Goal: Task Accomplishment & Management: Use online tool/utility

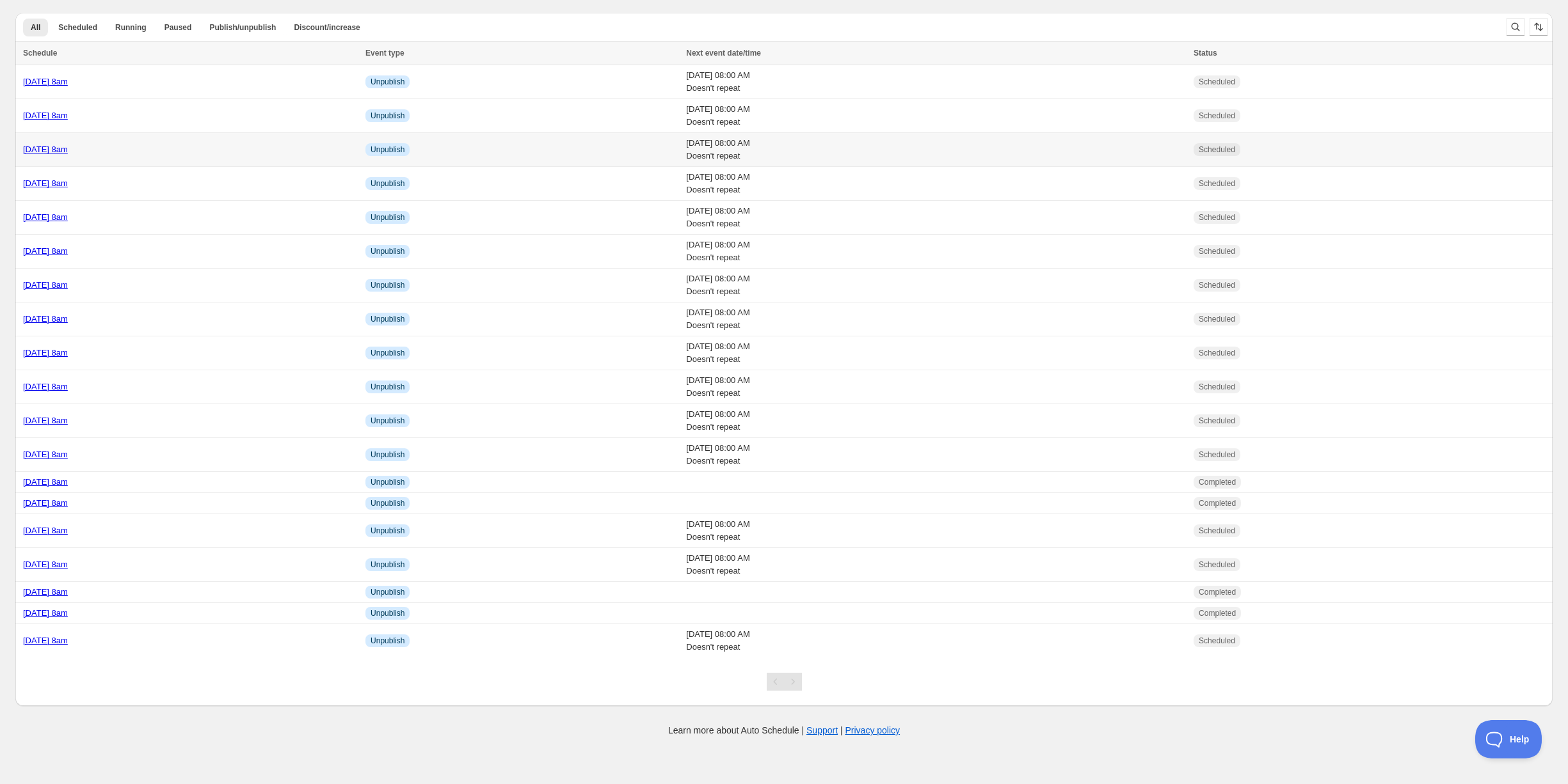
click at [174, 154] on td "[DATE] 8am" at bounding box center [188, 150] width 346 height 34
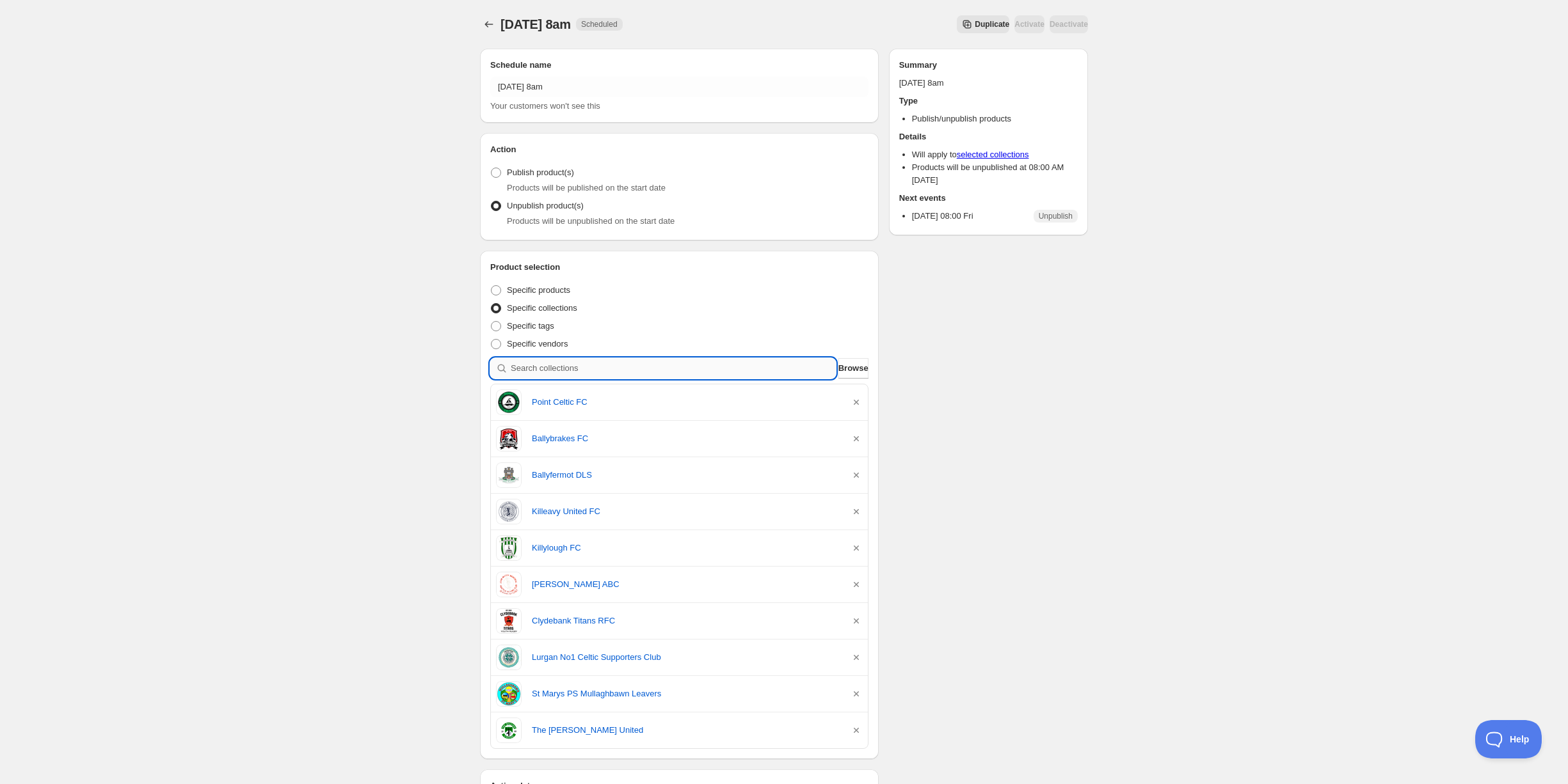
click at [669, 364] on input "search" at bounding box center [673, 369] width 325 height 21
type input "g"
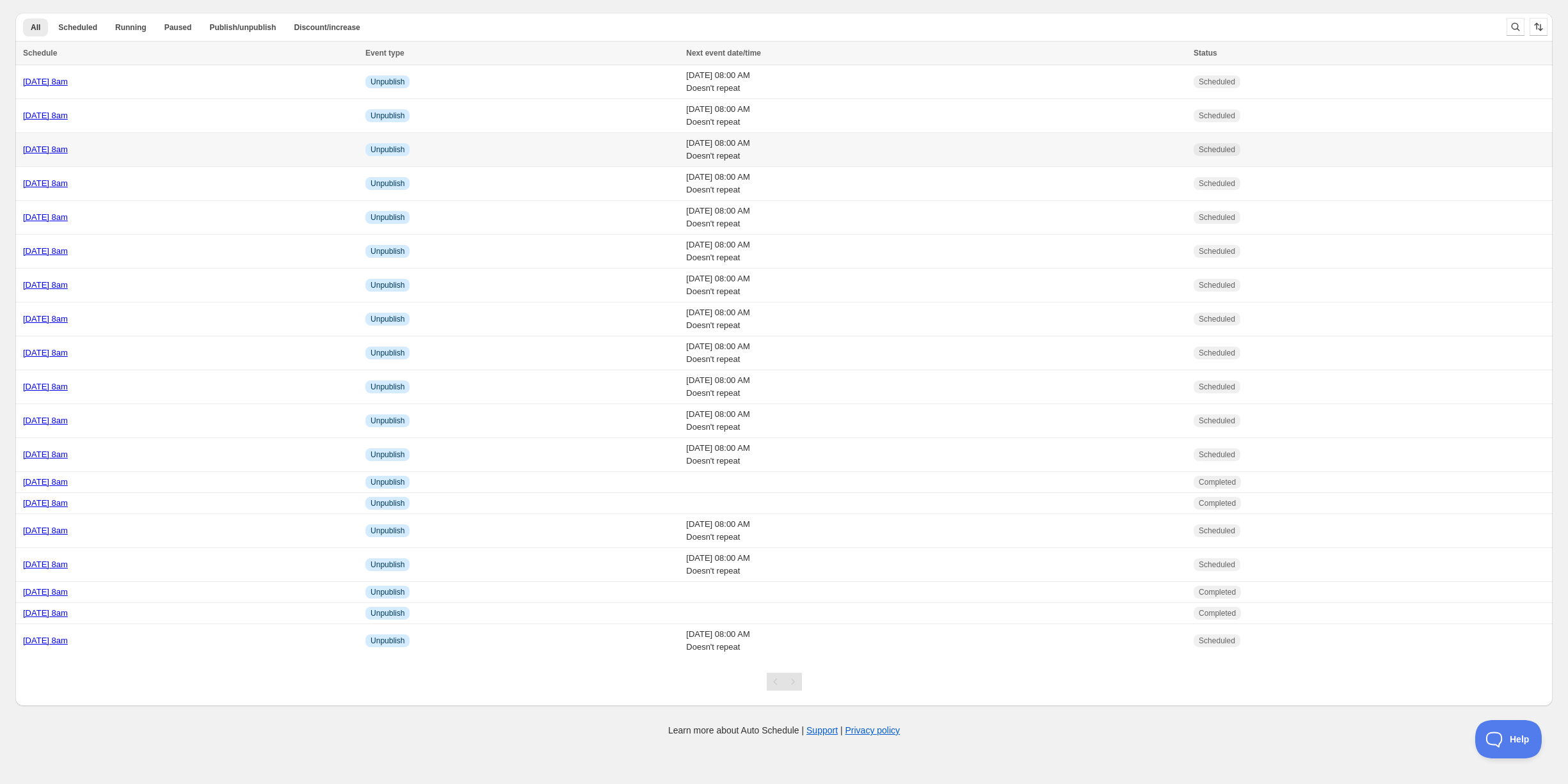
click at [68, 148] on link "[DATE] 8am" at bounding box center [45, 149] width 45 height 9
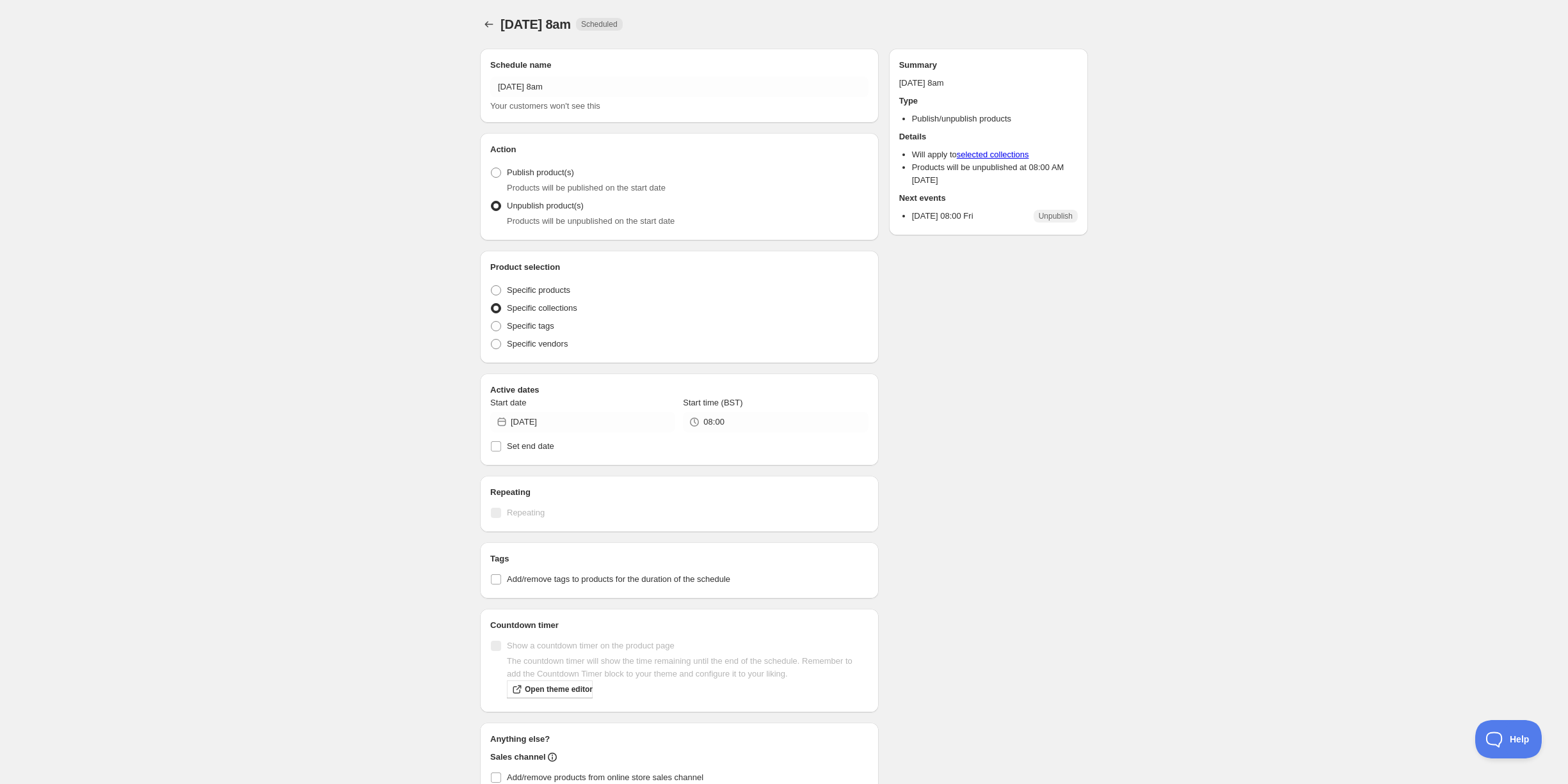
radio input "true"
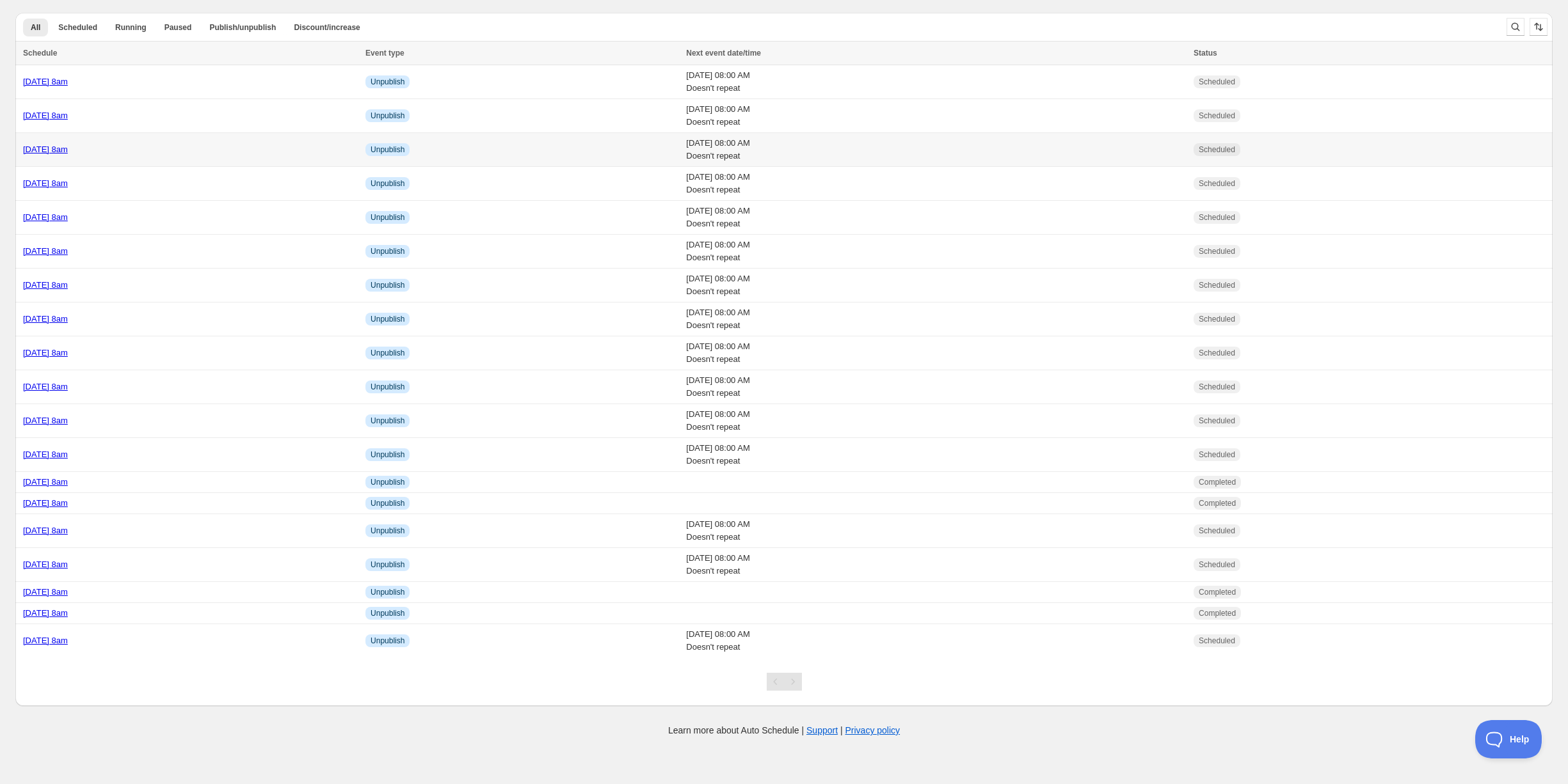
click at [68, 147] on link "Friday 17th October @ 8am" at bounding box center [45, 149] width 45 height 9
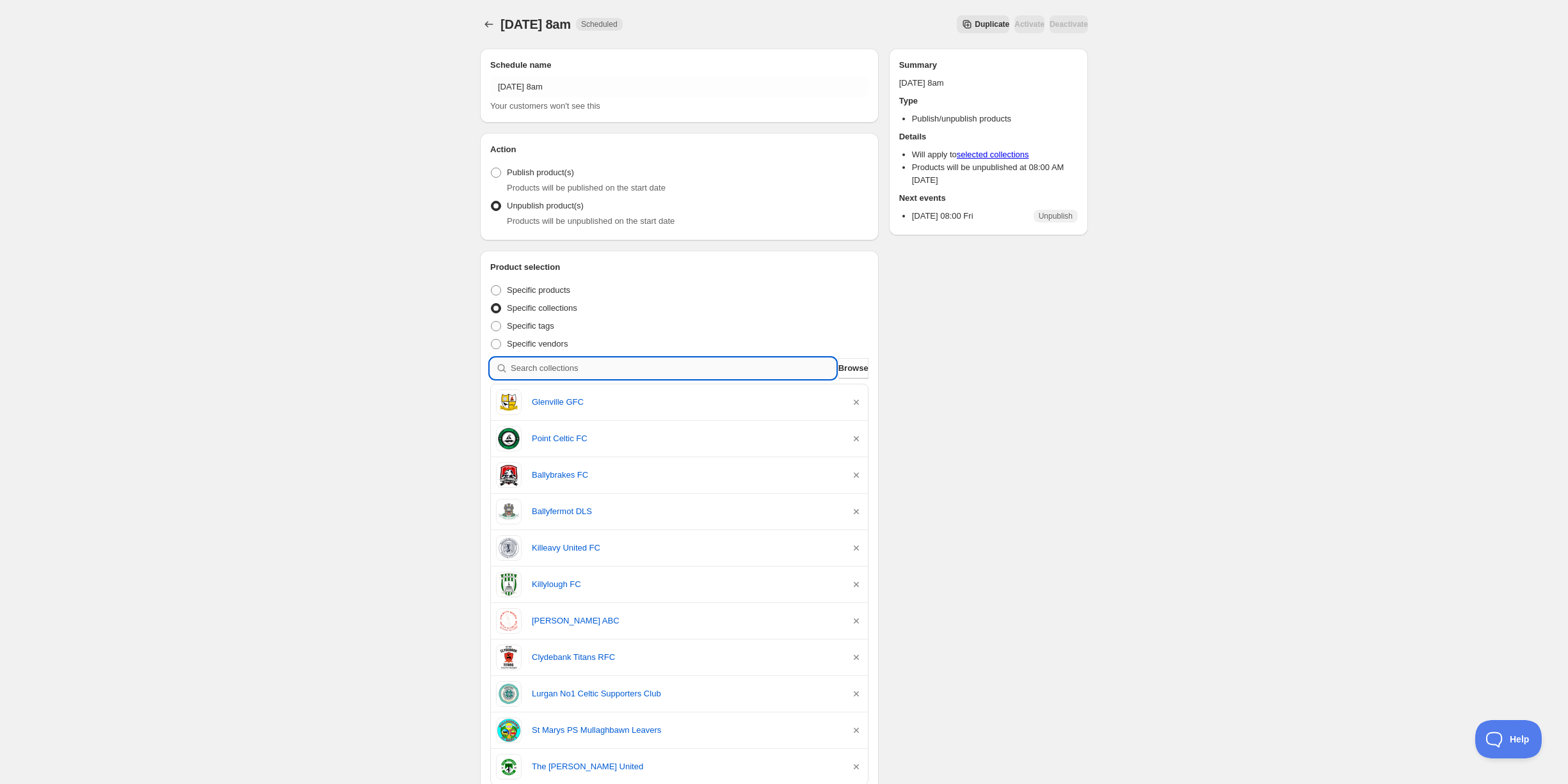
click at [687, 366] on input "search" at bounding box center [673, 369] width 325 height 21
type input "c"
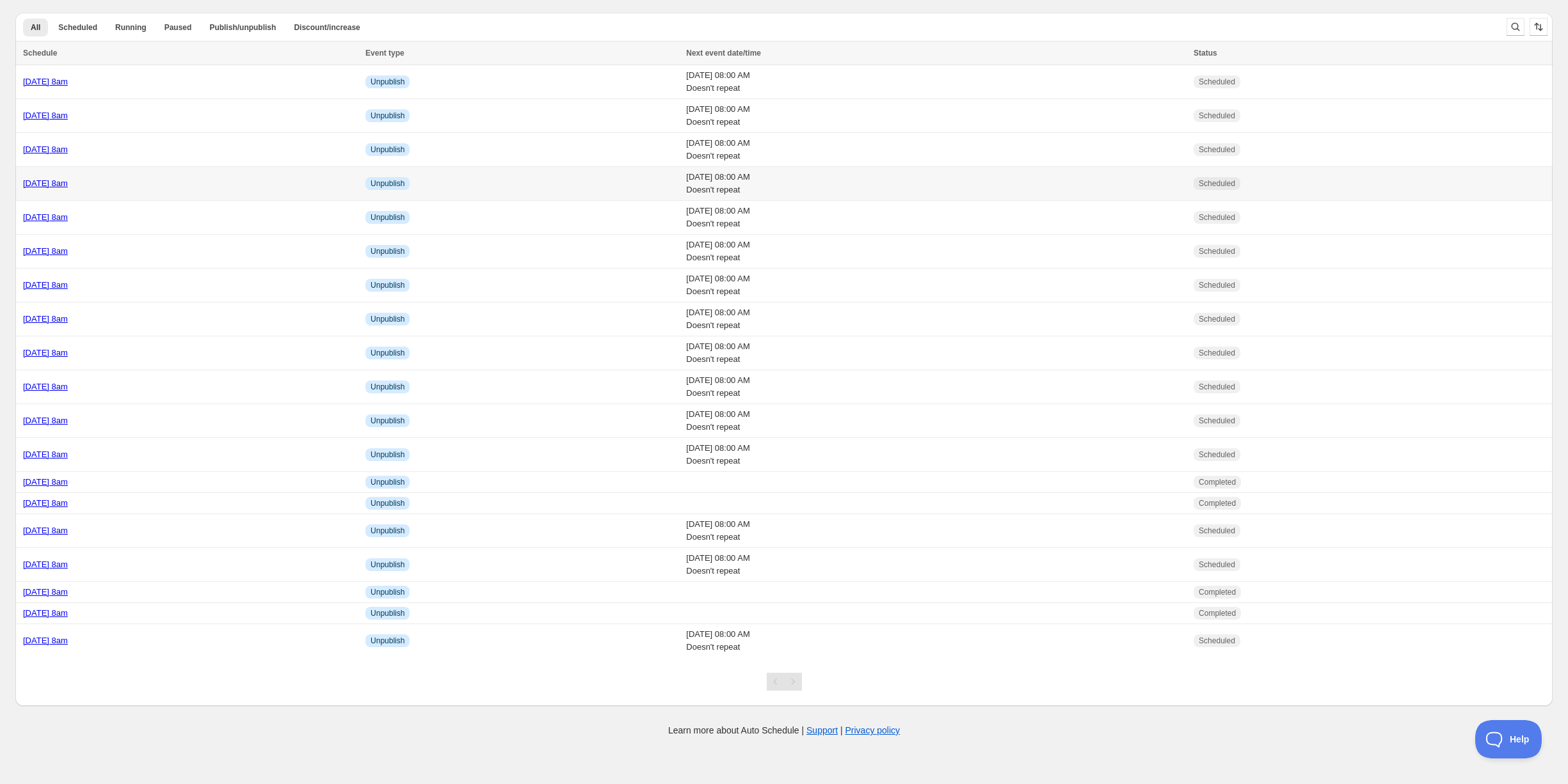
click at [183, 178] on div "[DATE] 8am" at bounding box center [191, 184] width 335 height 13
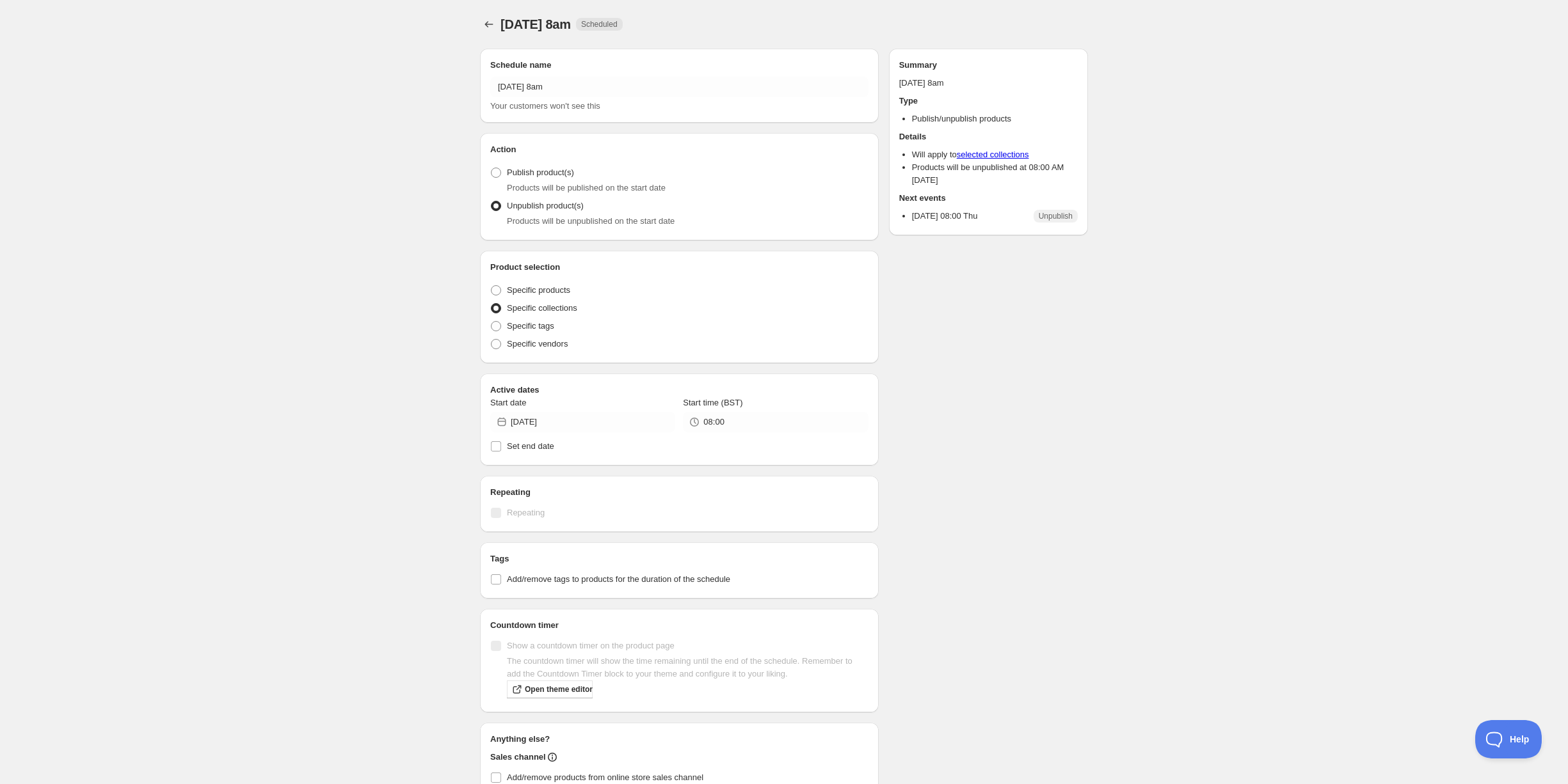
radio input "true"
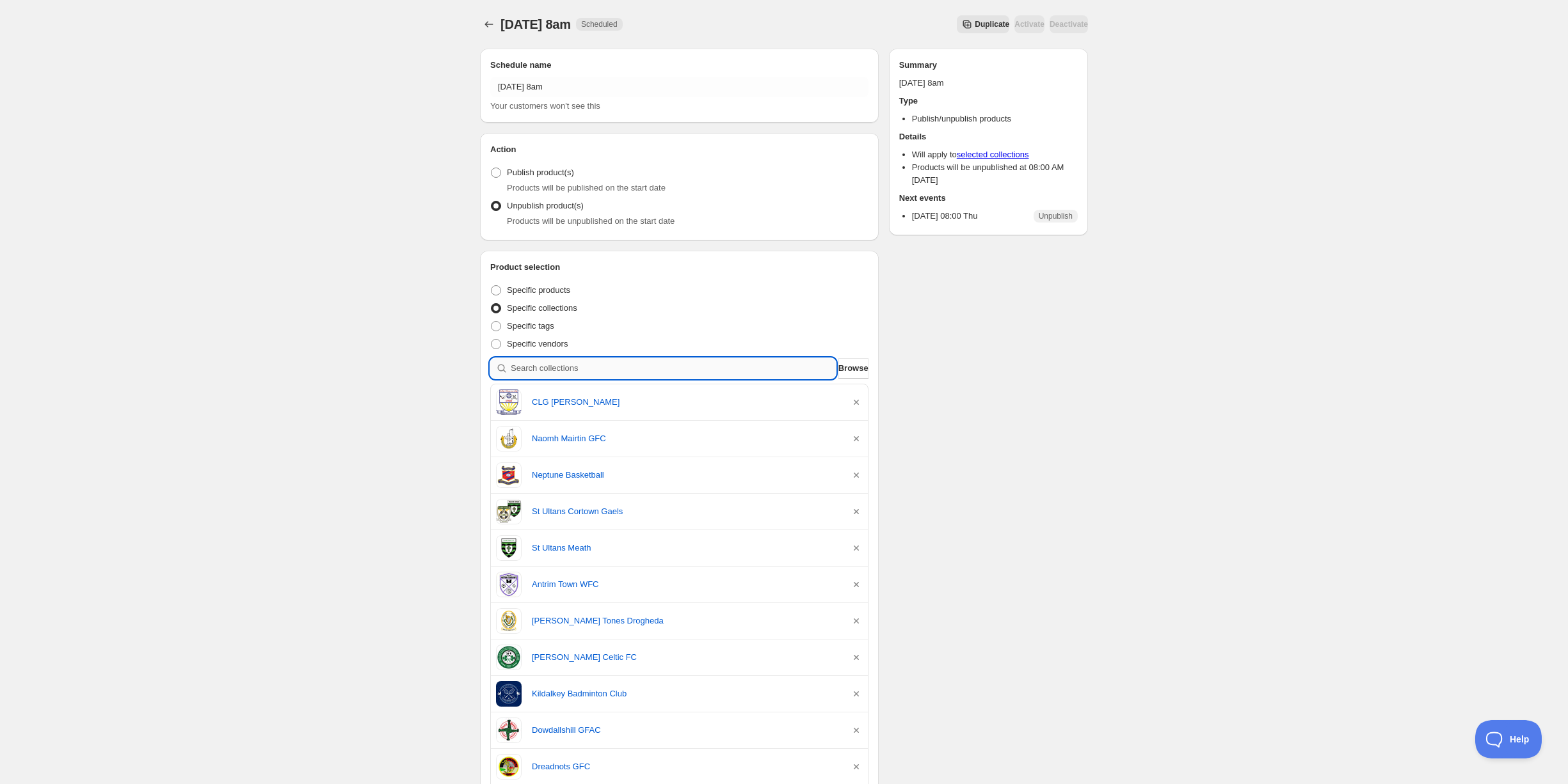
click at [580, 365] on input "search" at bounding box center [673, 369] width 325 height 21
type input "t"
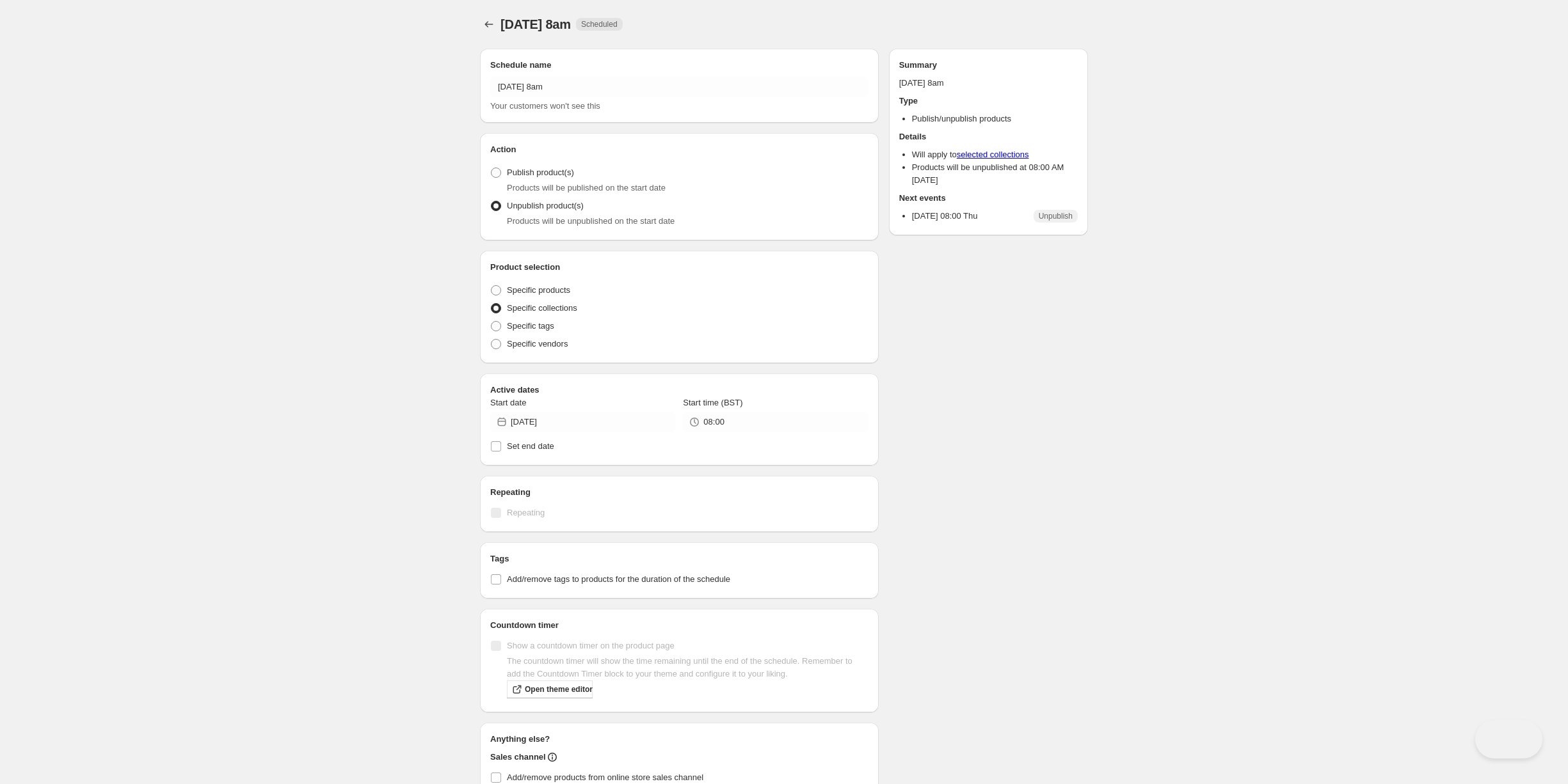
radio input "true"
